Goal: Task Accomplishment & Management: Manage account settings

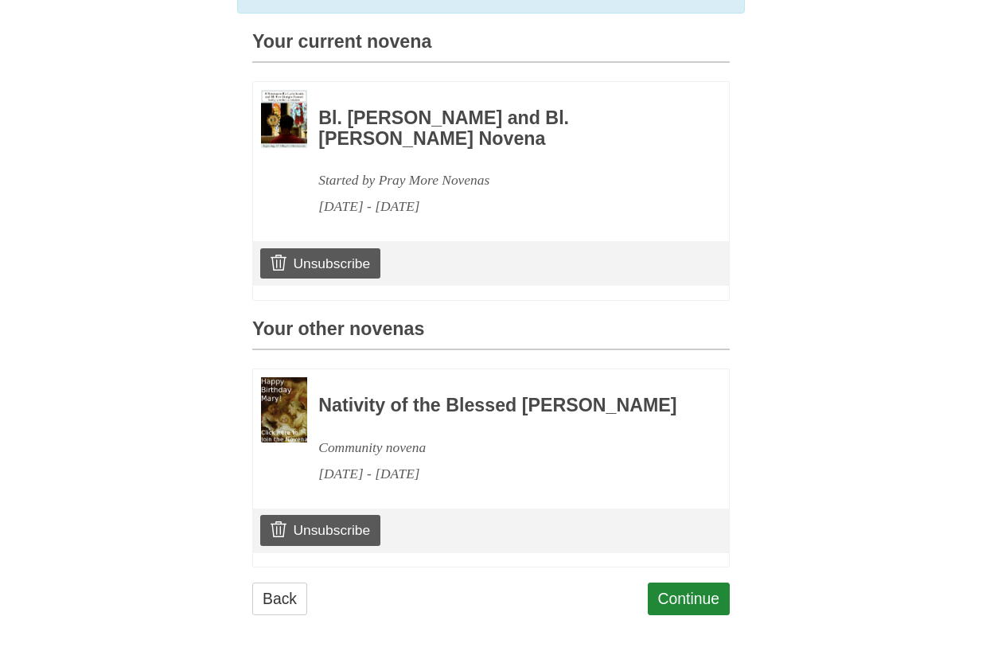
scroll to position [423, 0]
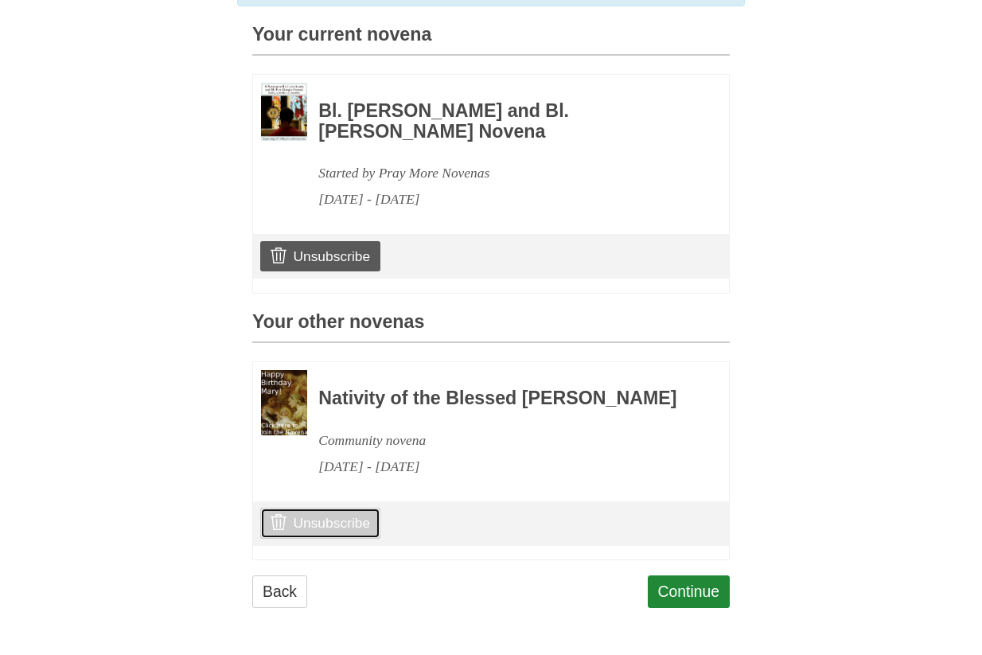
click at [294, 520] on link "Unsubscribe" at bounding box center [320, 523] width 120 height 30
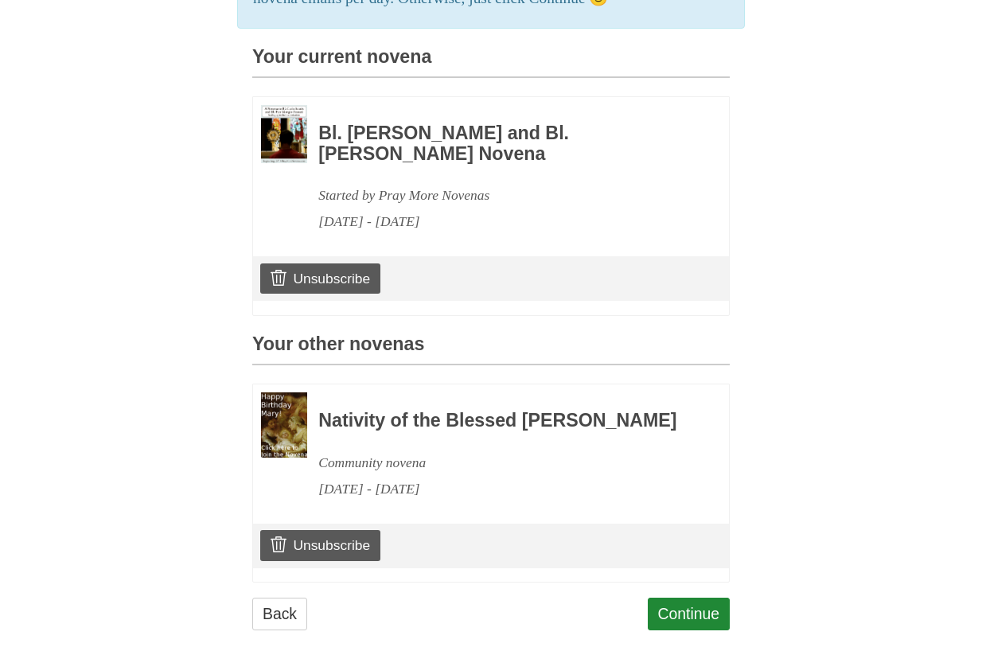
scroll to position [423, 0]
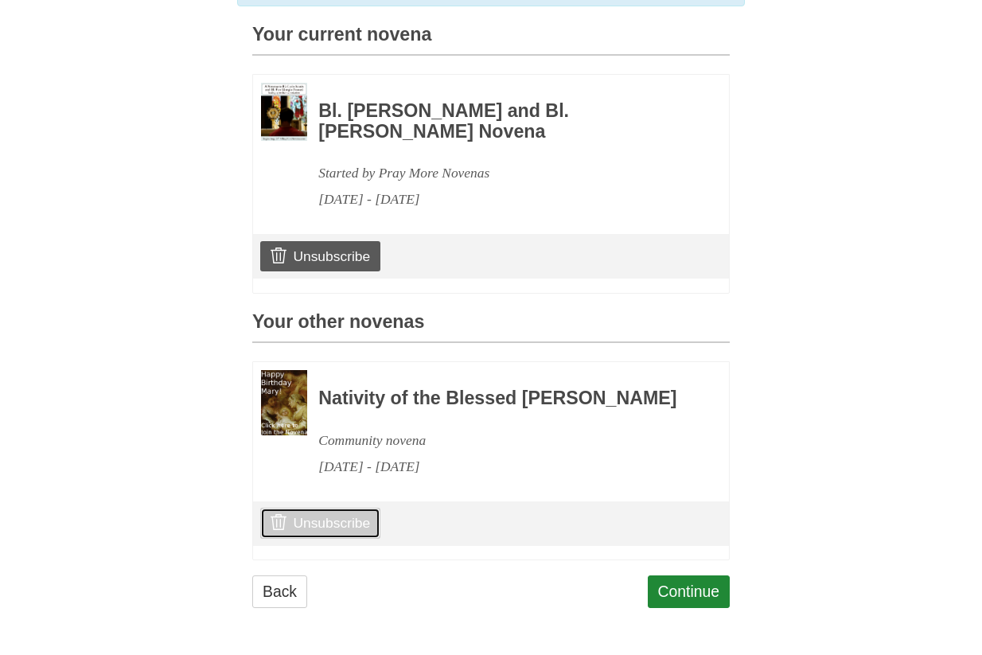
click at [375, 516] on link "Unsubscribe" at bounding box center [320, 523] width 120 height 30
click at [691, 593] on link "Continue" at bounding box center [689, 591] width 83 height 33
